Goal: Check status: Check status

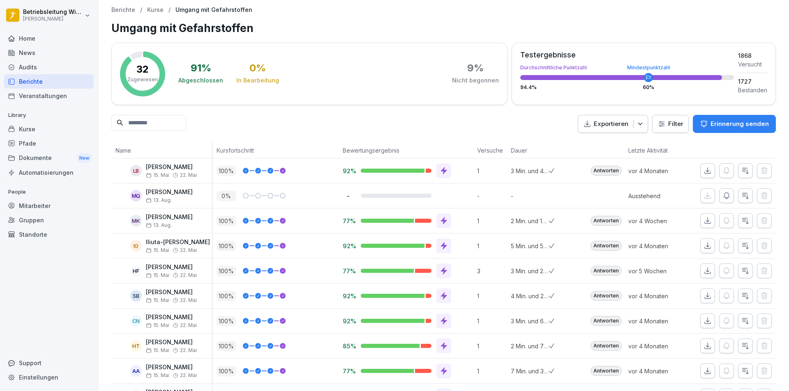
click at [39, 41] on div "Home" at bounding box center [49, 38] width 90 height 14
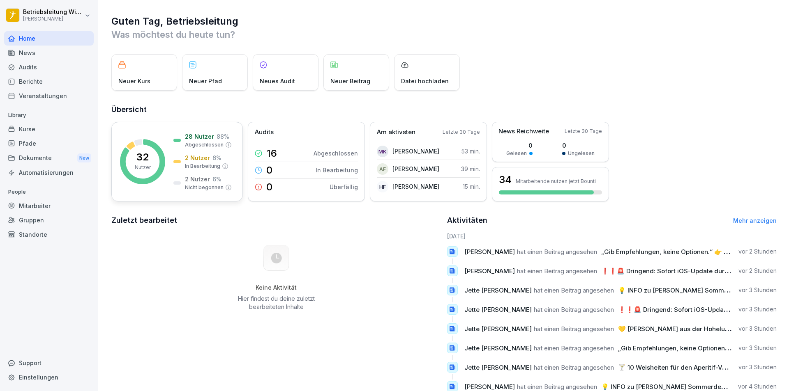
click at [146, 161] on p "32" at bounding box center [142, 157] width 12 height 10
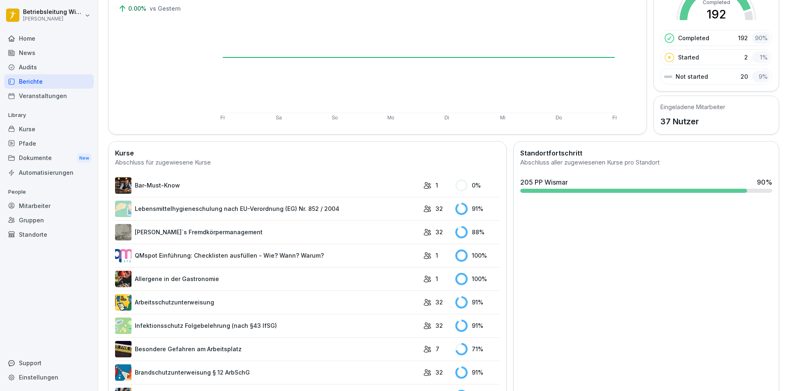
scroll to position [82, 0]
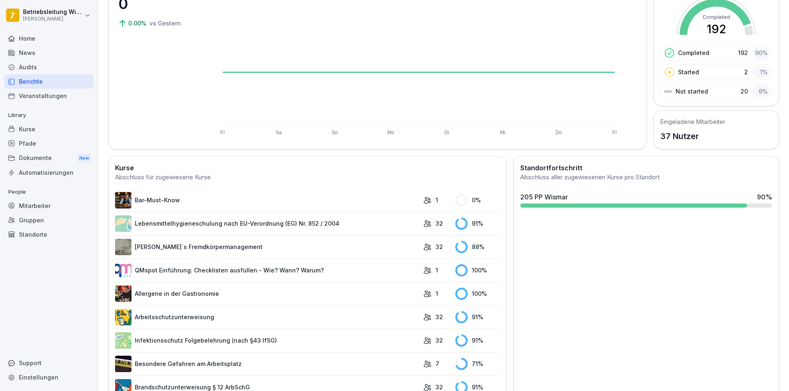
click at [331, 220] on link "Lebensmittelhygieneschulung nach EU-Verordnung (EG) Nr. 852 / 2004" at bounding box center [267, 224] width 304 height 16
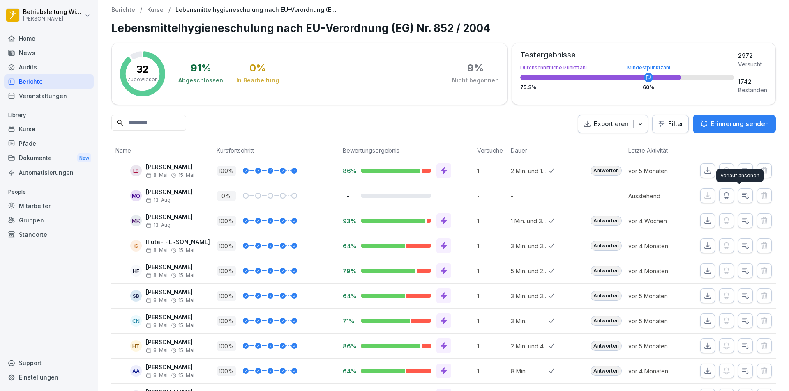
click at [741, 198] on icon "button" at bounding box center [745, 196] width 8 height 8
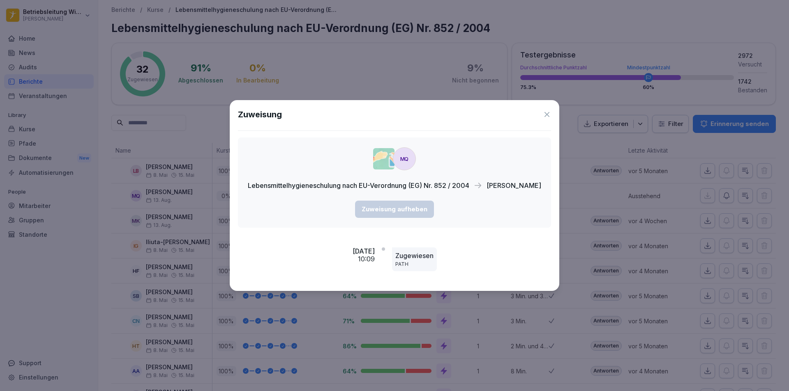
click at [544, 115] on icon at bounding box center [546, 114] width 5 height 5
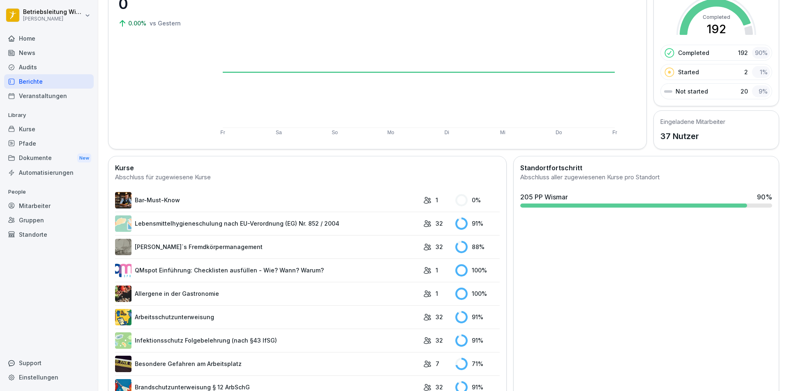
scroll to position [123, 0]
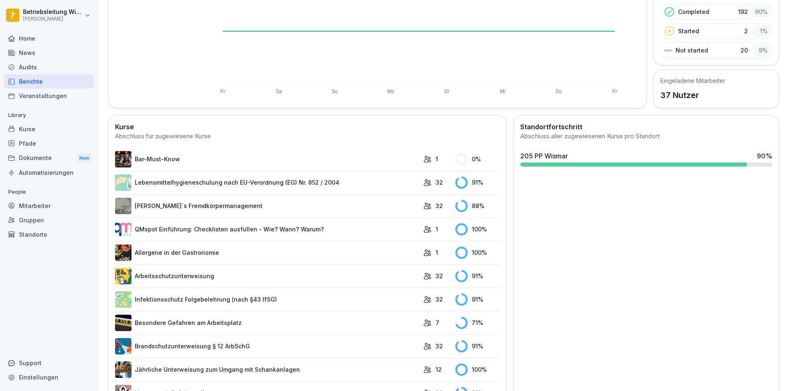
click at [310, 304] on link "Infektionsschutz Folgebelehrung (nach §43 IfSG)" at bounding box center [267, 300] width 304 height 16
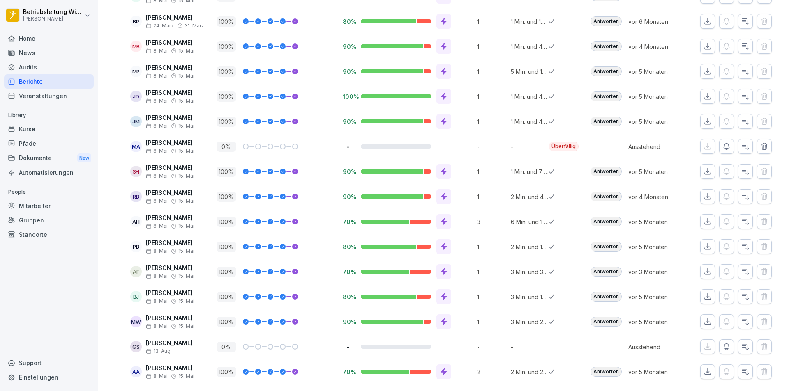
scroll to position [588, 0]
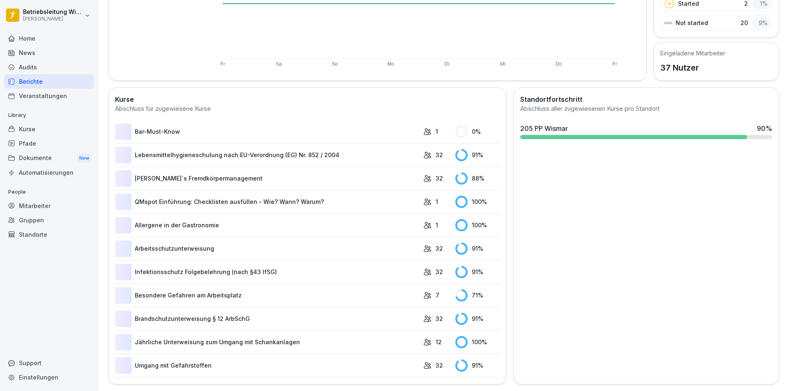
scroll to position [157, 0]
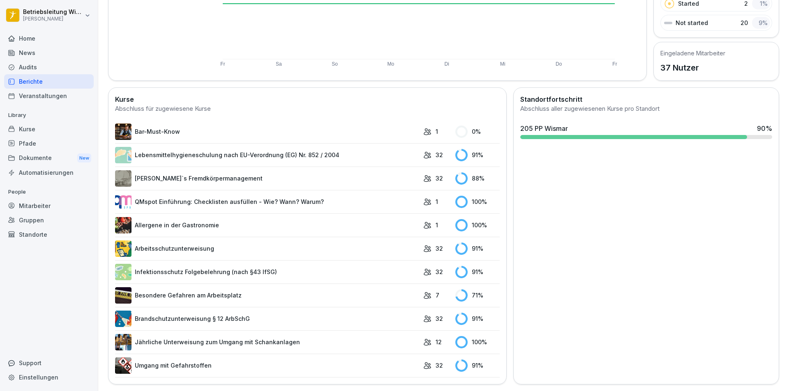
click at [239, 337] on link "Jährliche Unterweisung zum Umgang mit Schankanlagen" at bounding box center [267, 342] width 304 height 16
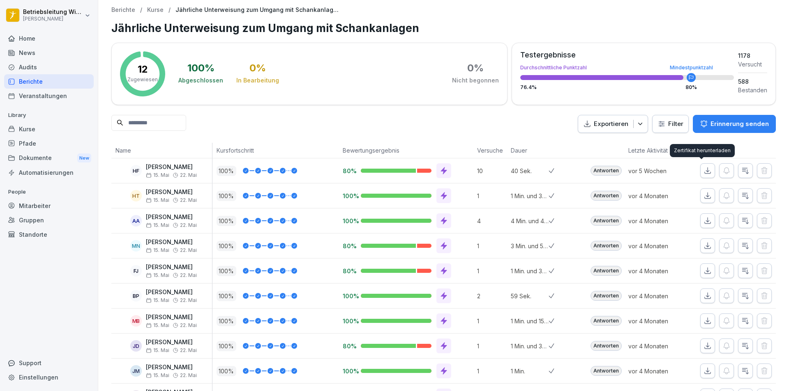
click at [703, 175] on icon "button" at bounding box center [707, 171] width 8 height 8
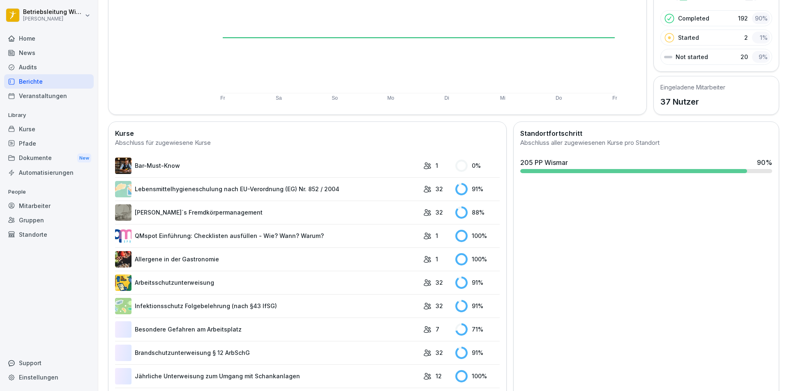
scroll to position [157, 0]
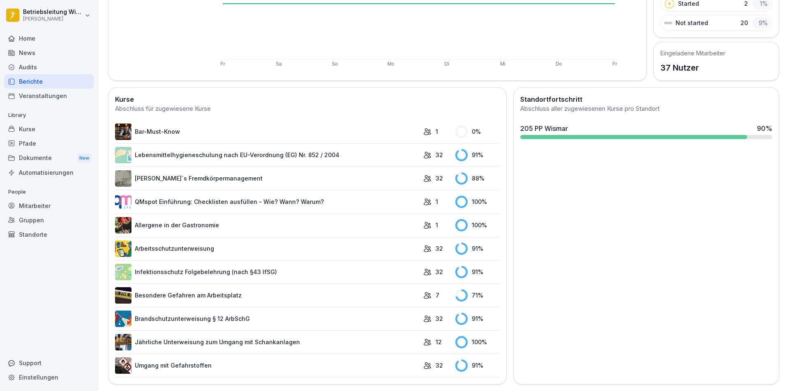
click at [271, 311] on link "Brandschutzunterweisung § 12 ArbSchG" at bounding box center [267, 319] width 304 height 16
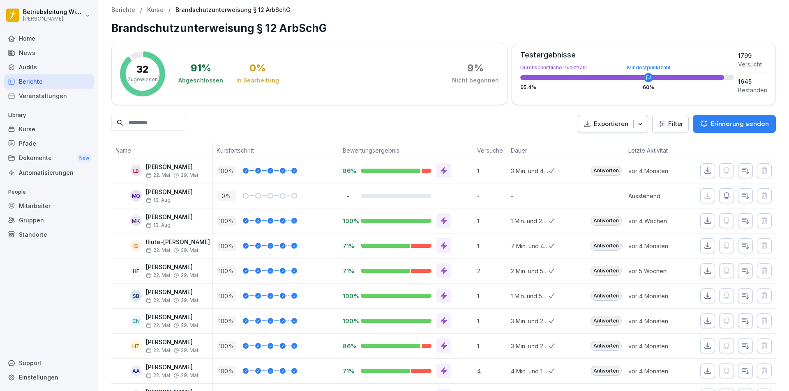
click at [700, 178] on button "button" at bounding box center [707, 170] width 15 height 15
click at [36, 130] on div "Kurse" at bounding box center [49, 129] width 90 height 14
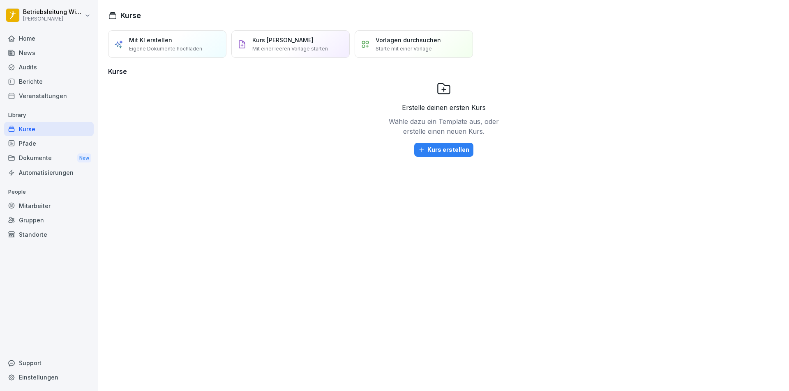
click at [35, 84] on div "Berichte" at bounding box center [49, 81] width 90 height 14
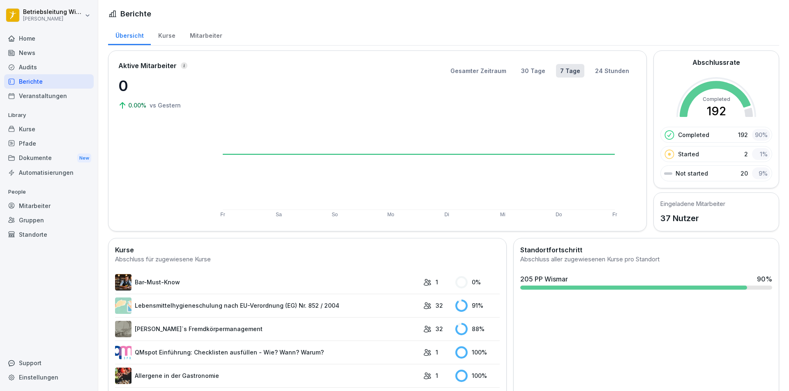
click at [35, 68] on div "Audits" at bounding box center [49, 67] width 90 height 14
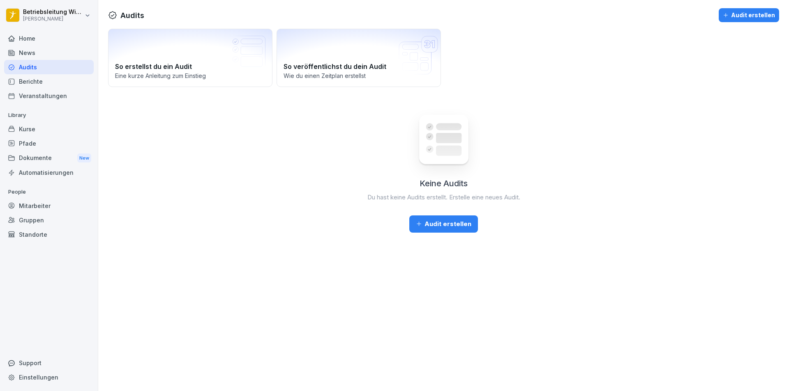
click at [34, 51] on div "News" at bounding box center [49, 53] width 90 height 14
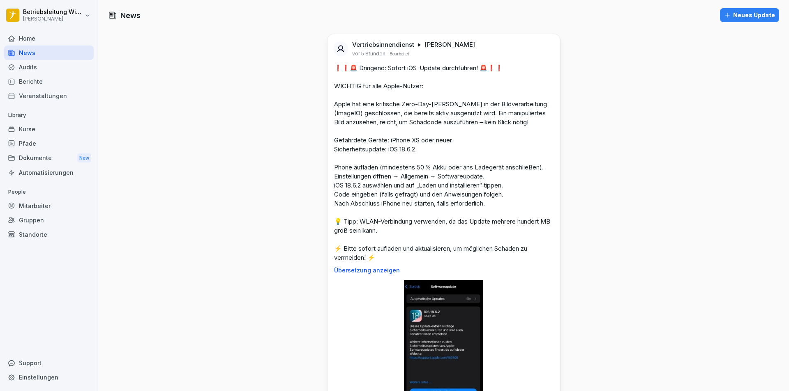
click at [41, 83] on div "Berichte" at bounding box center [49, 81] width 90 height 14
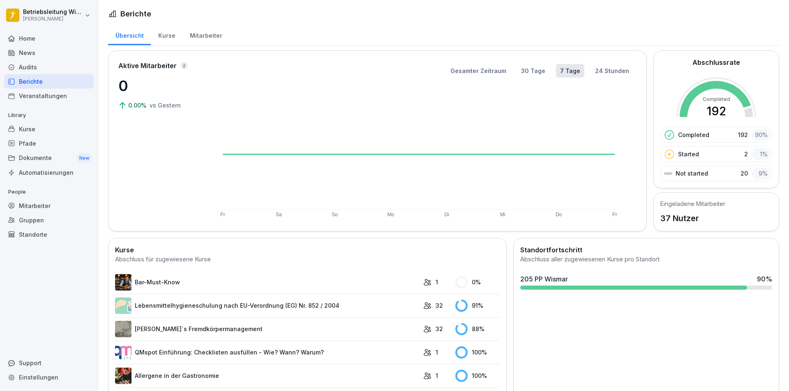
click at [711, 133] on div "Completed 192 90 %" at bounding box center [716, 135] width 112 height 16
